Goal: Navigation & Orientation: Understand site structure

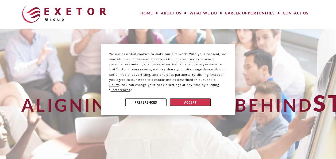
click at [182, 100] on button "Accept" at bounding box center [190, 102] width 41 height 8
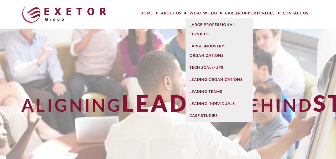
click at [208, 16] on link "What We Do" at bounding box center [204, 13] width 36 height 11
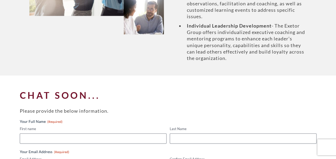
scroll to position [482, 0]
